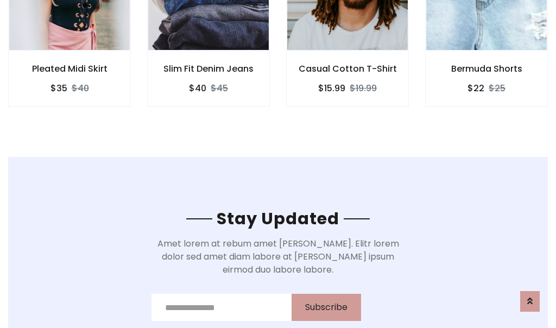
scroll to position [1636, 0]
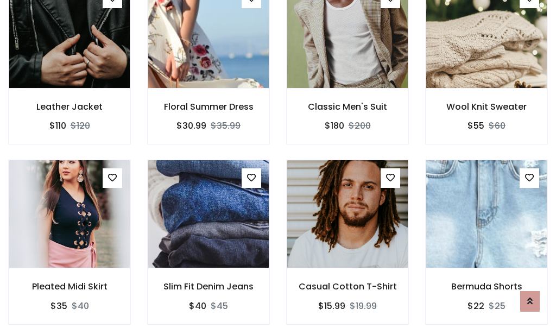
scroll to position [1154, 0]
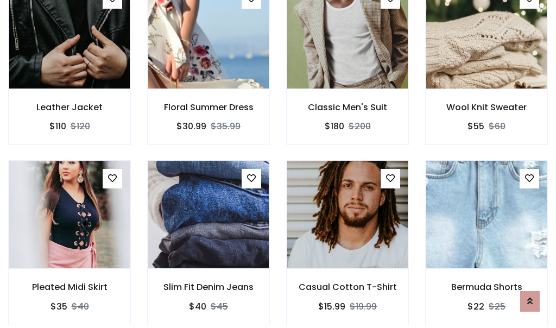
click at [278, 164] on div "Casual Cotton T-Shirt $15.99 $19.99" at bounding box center [347, 250] width 139 height 180
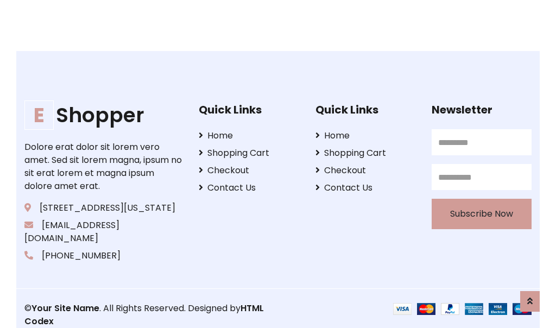
scroll to position [2068, 0]
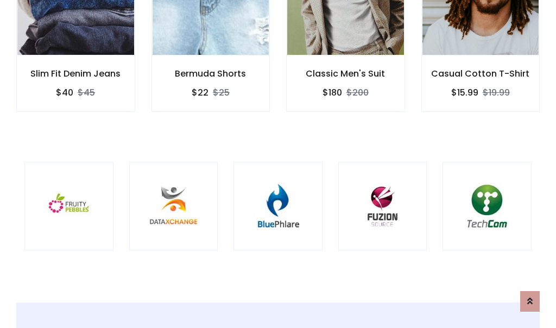
click at [278, 164] on div at bounding box center [278, 206] width 89 height 89
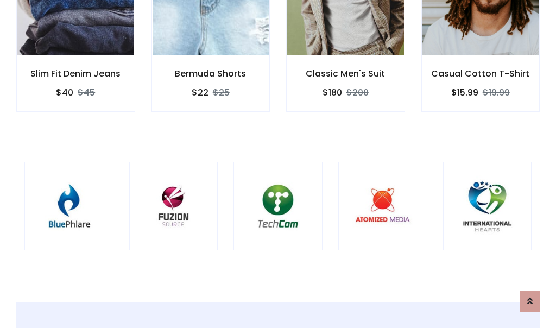
click at [278, 164] on div at bounding box center [278, 206] width 89 height 89
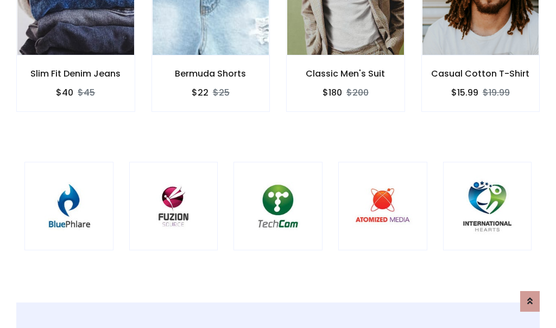
click at [278, 164] on div at bounding box center [278, 206] width 89 height 89
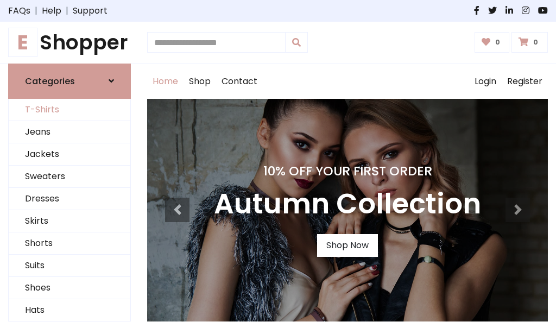
click at [70, 110] on link "T-Shirts" at bounding box center [70, 110] width 122 height 22
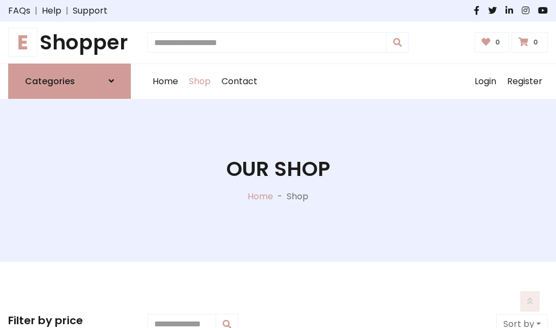
scroll to position [436, 0]
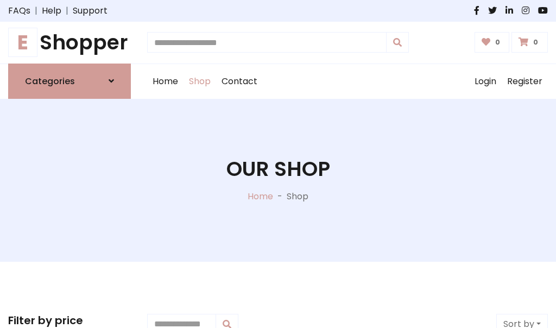
click at [70, 42] on h1 "E Shopper" at bounding box center [69, 42] width 123 height 24
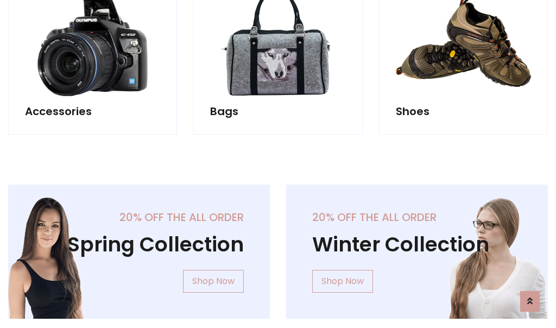
scroll to position [1056, 0]
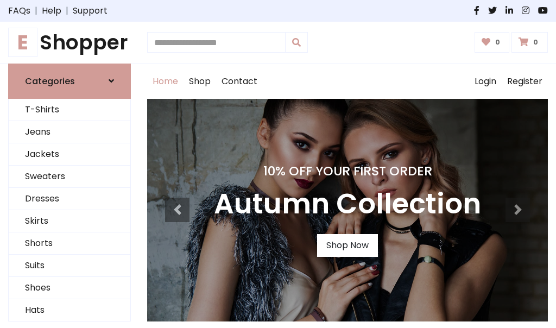
scroll to position [356, 0]
